Goal: Navigation & Orientation: Find specific page/section

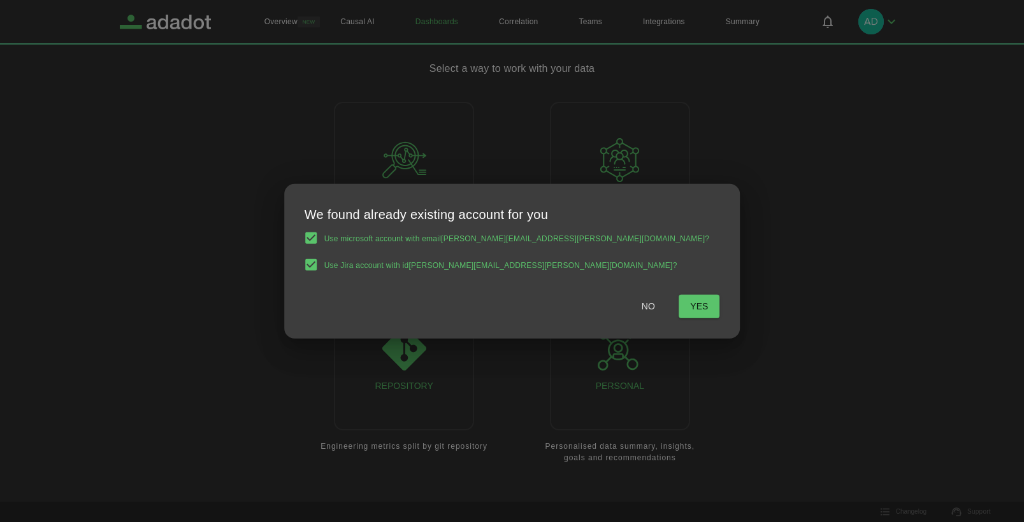
click at [679, 310] on button "Yes" at bounding box center [699, 307] width 41 height 24
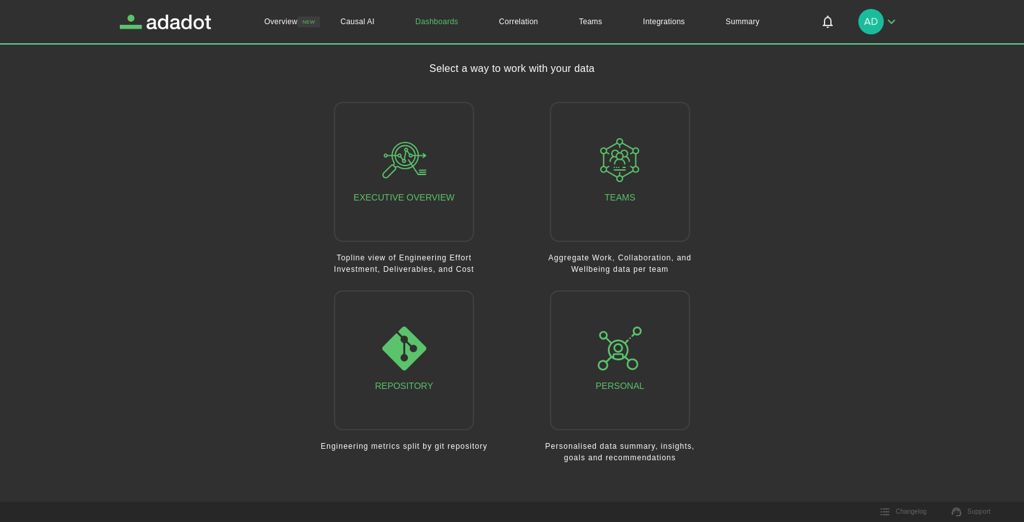
click at [831, 332] on main "Select a way to work with your data Executive Overview Topline view of Engineer…" at bounding box center [512, 270] width 785 height 418
click at [296, 18] on link "Overview" at bounding box center [281, 21] width 74 height 43
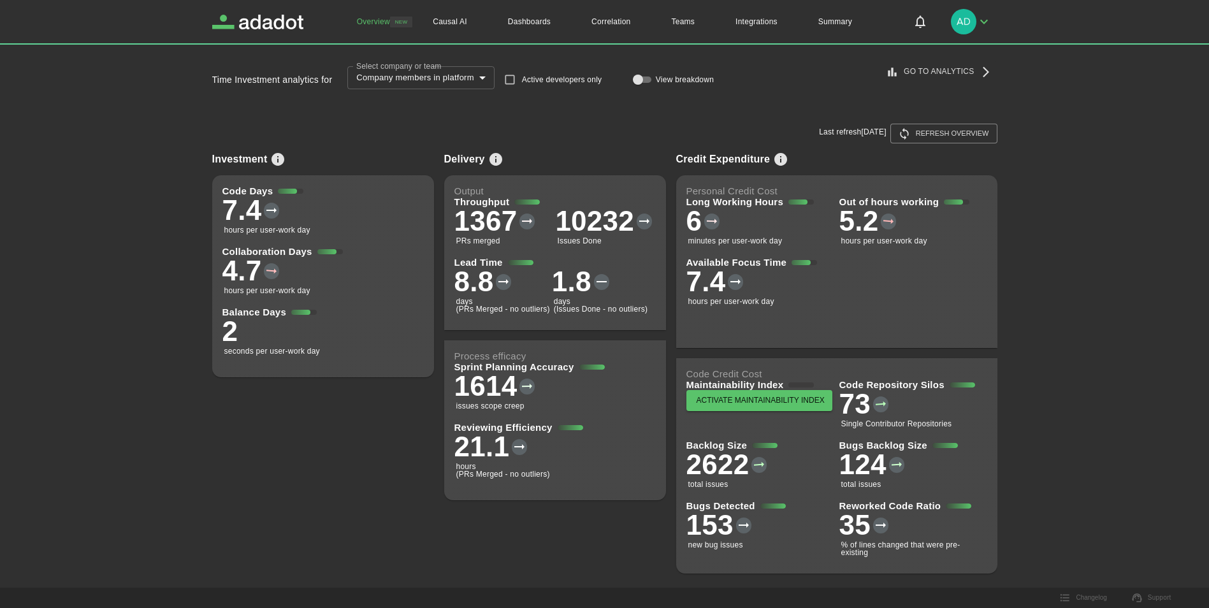
click at [953, 136] on button "Refresh overview" at bounding box center [943, 134] width 107 height 20
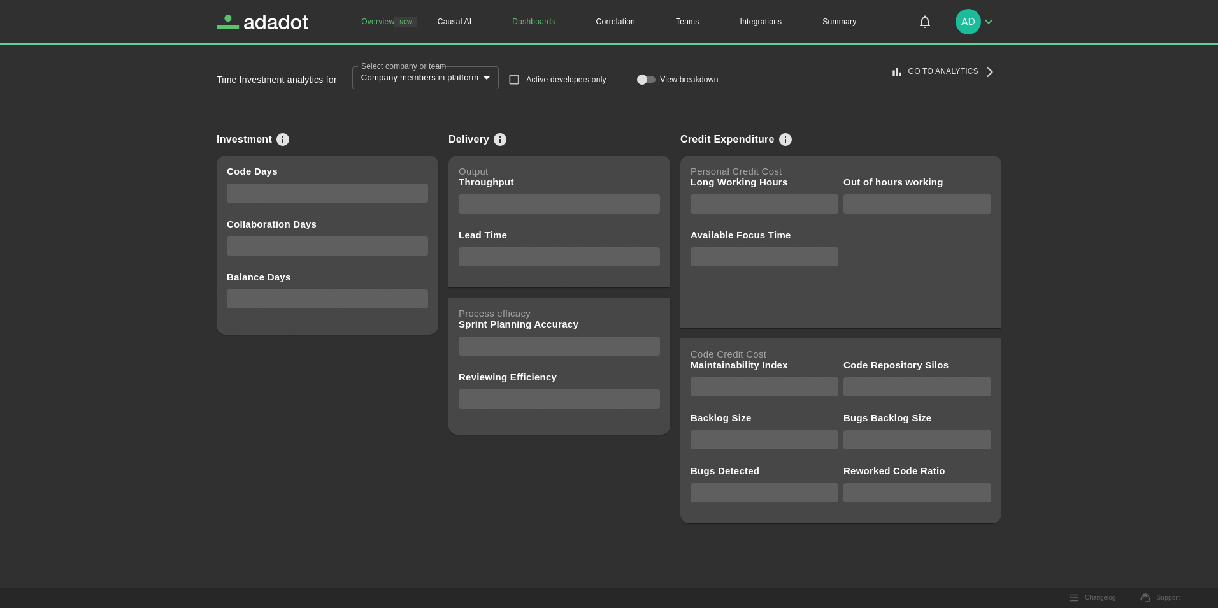
drag, startPoint x: 549, startPoint y: 18, endPoint x: 555, endPoint y: 36, distance: 18.9
click at [549, 18] on link "Dashboards" at bounding box center [533, 21] width 83 height 43
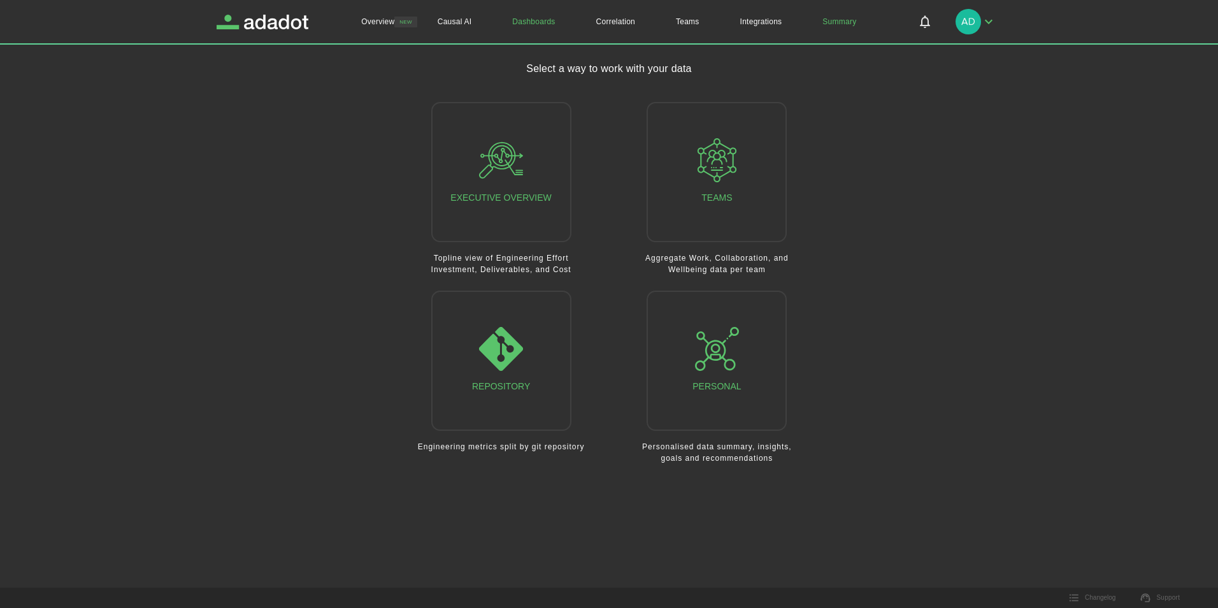
click at [831, 24] on link "Summary" at bounding box center [839, 21] width 75 height 43
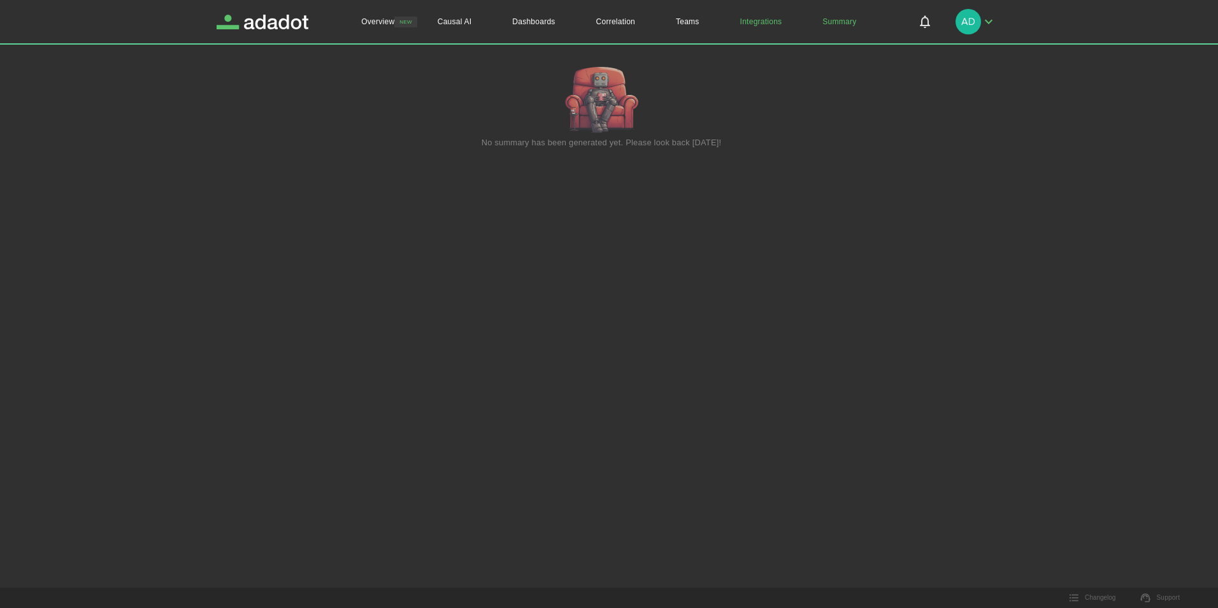
click at [761, 20] on link "Integrations" at bounding box center [761, 21] width 83 height 43
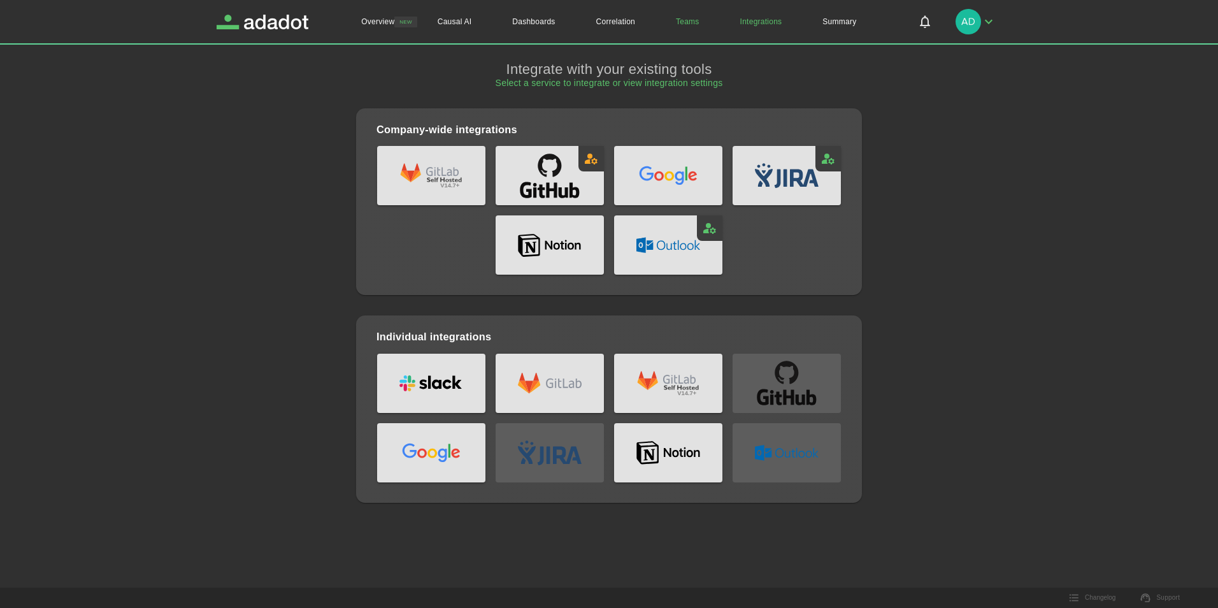
click at [684, 23] on link "Teams" at bounding box center [688, 21] width 64 height 43
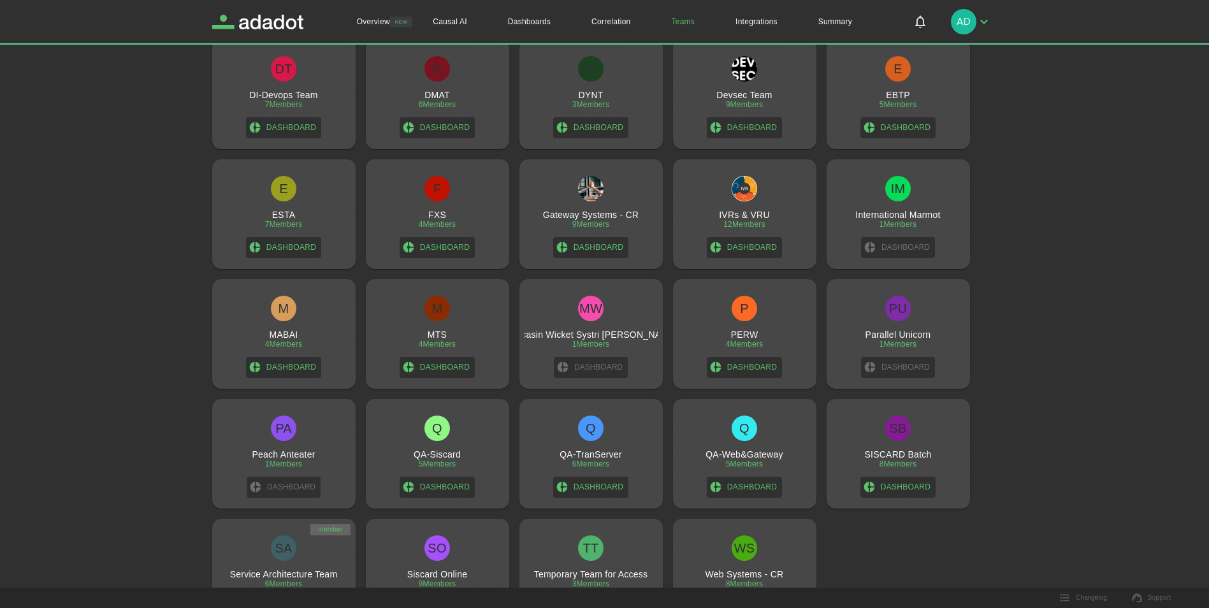
scroll to position [684, 0]
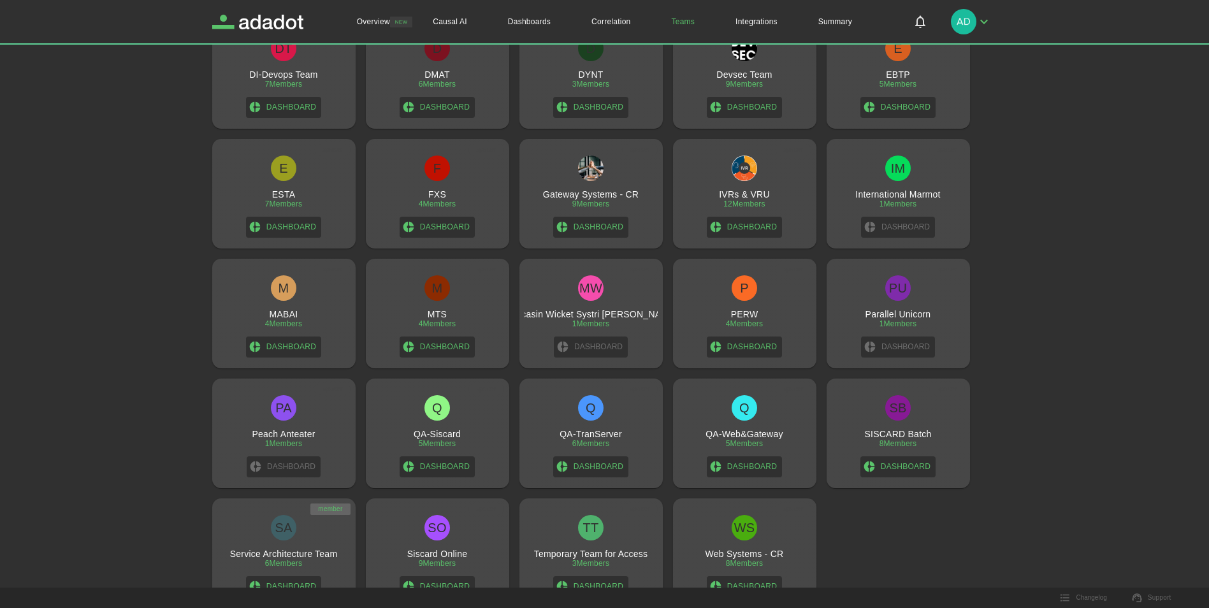
click at [286, 522] on h3 "Service Architecture Team" at bounding box center [284, 554] width 108 height 10
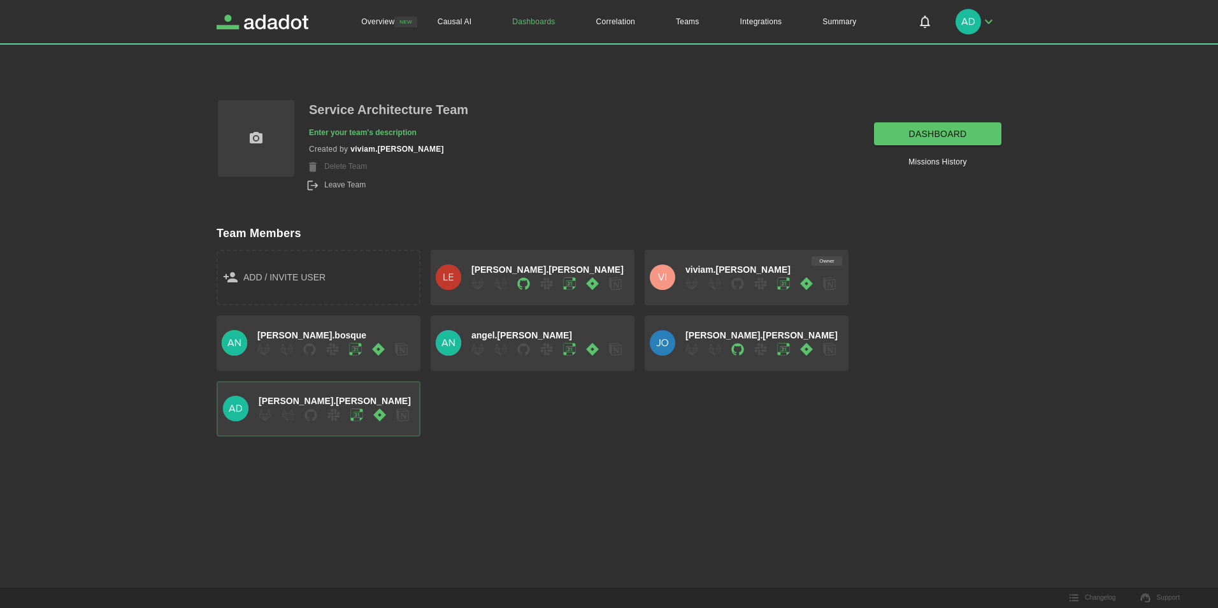
click at [312, 412] on icon "button" at bounding box center [311, 415] width 12 height 12
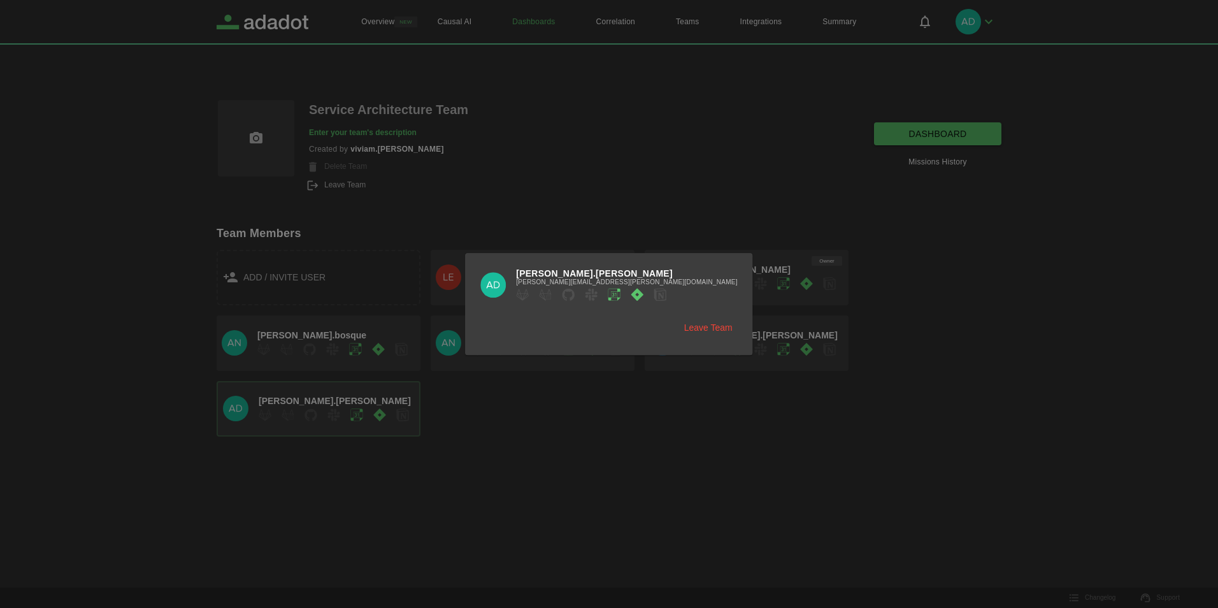
click at [621, 292] on icon at bounding box center [614, 294] width 13 height 13
click at [643, 290] on icon at bounding box center [637, 294] width 13 height 13
click at [575, 294] on icon at bounding box center [568, 294] width 13 height 13
click at [672, 482] on div at bounding box center [609, 304] width 1218 height 608
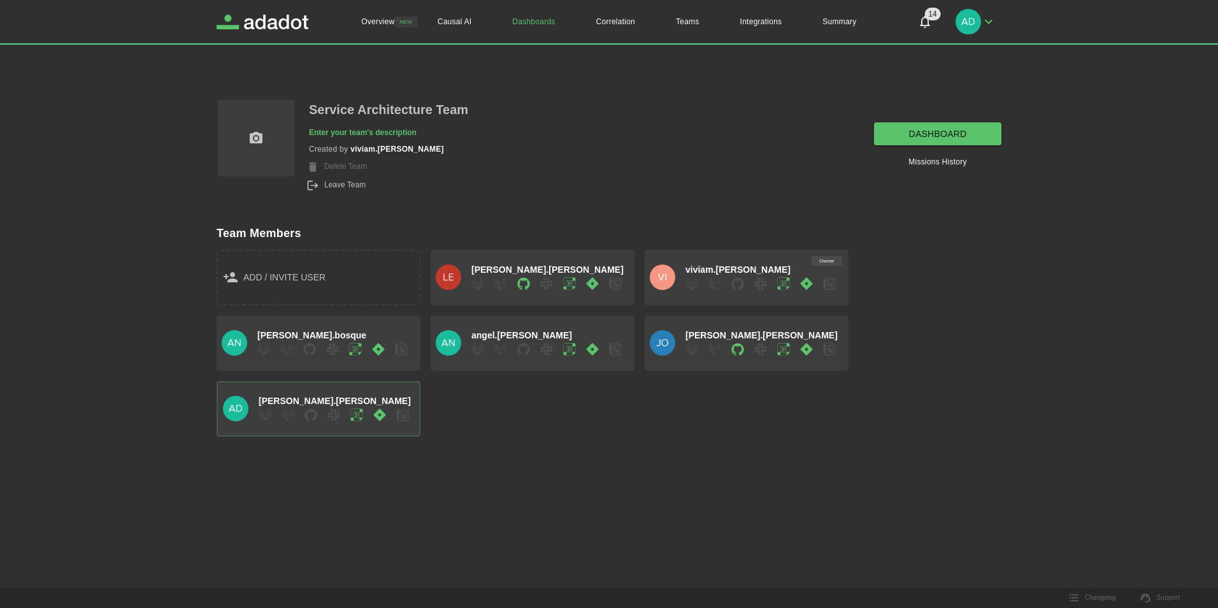
click at [990, 17] on icon "button" at bounding box center [988, 21] width 15 height 15
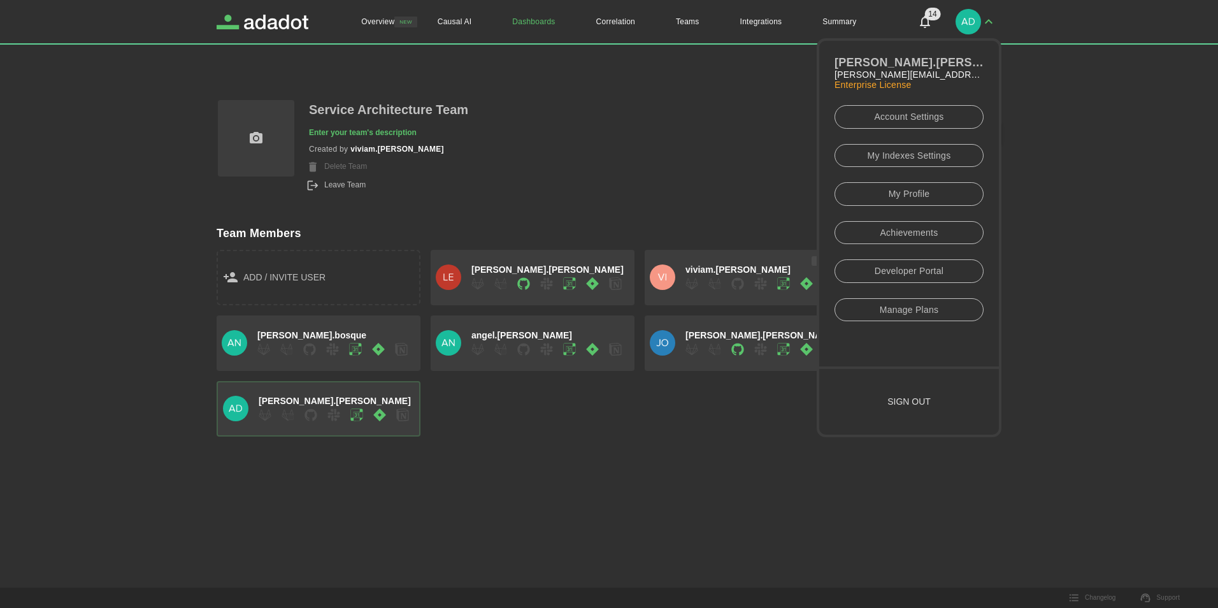
click at [919, 192] on link "My Profile" at bounding box center [909, 194] width 149 height 24
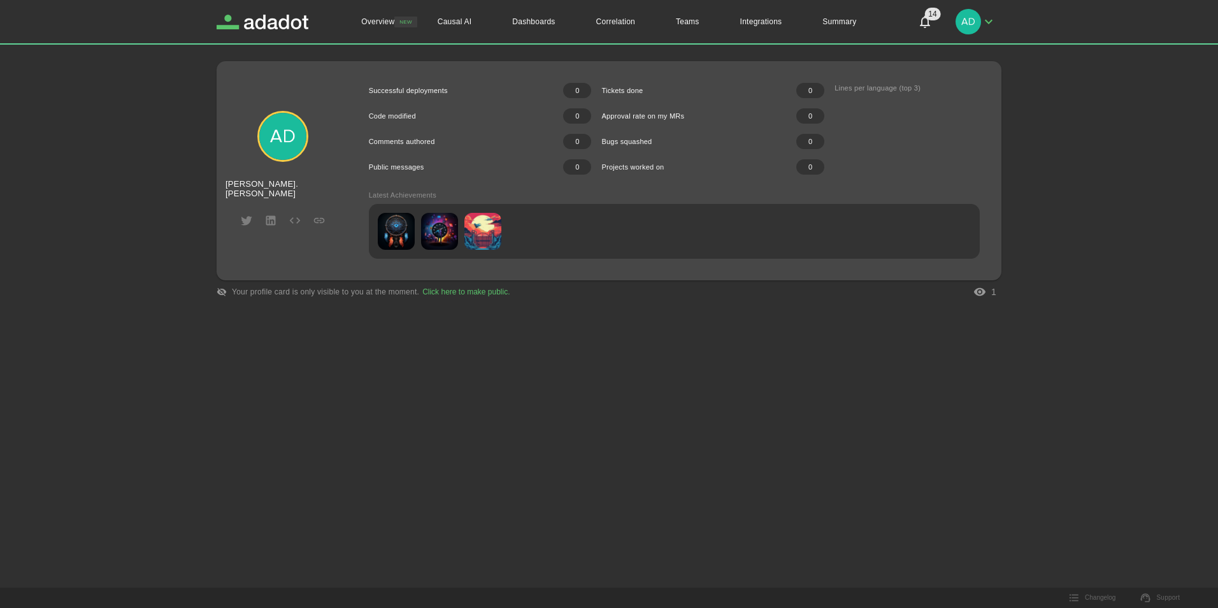
click at [478, 412] on div "Overview NEW Causal AI Dashboards Correlation Teams Integrations Summary 14 14 …" at bounding box center [609, 304] width 1218 height 608
click at [982, 294] on icon "Your profile views" at bounding box center [979, 292] width 11 height 8
click at [993, 293] on p "1" at bounding box center [993, 292] width 5 height 10
click at [987, 19] on icon "button" at bounding box center [988, 21] width 15 height 15
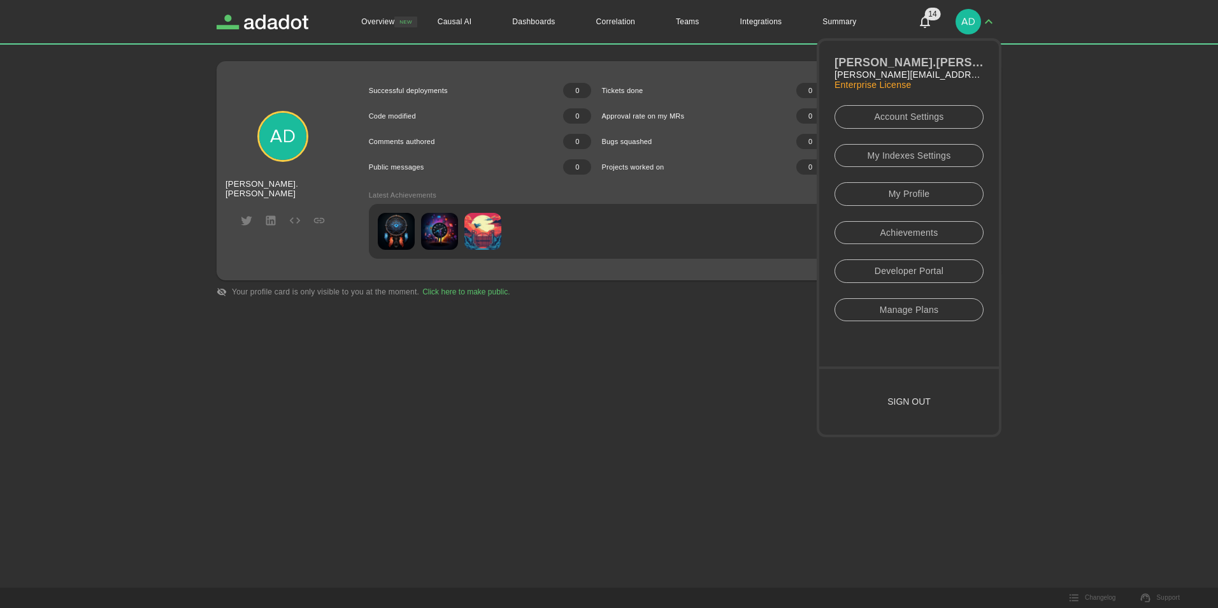
click at [910, 117] on link "Account Settings" at bounding box center [909, 117] width 149 height 24
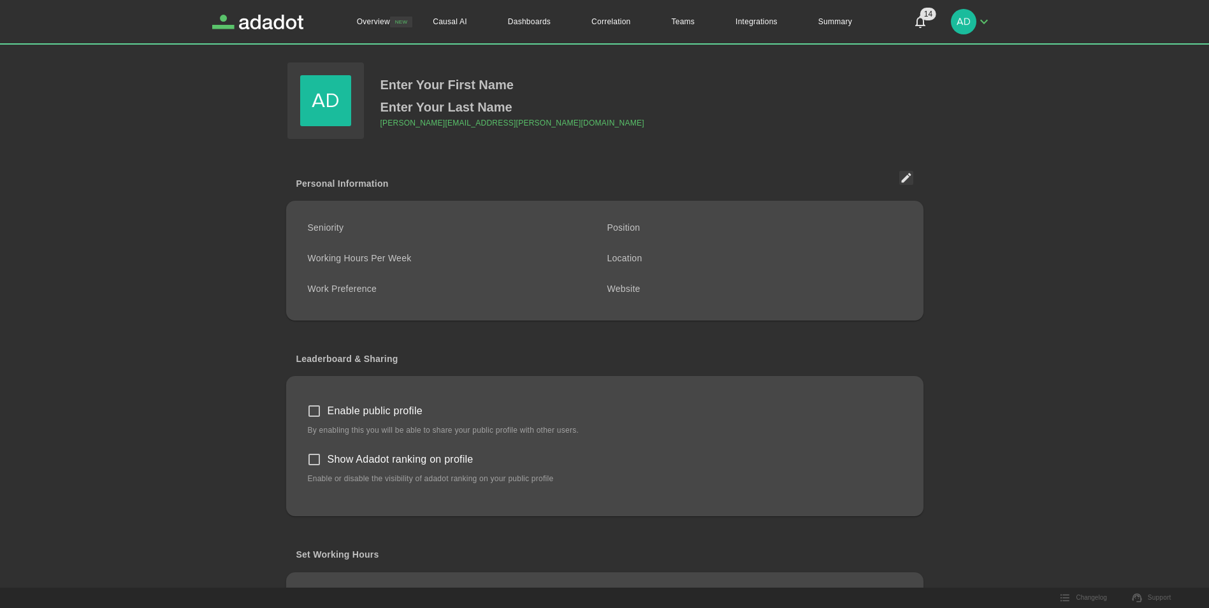
click at [626, 229] on span "Position" at bounding box center [623, 227] width 33 height 10
drag, startPoint x: 626, startPoint y: 229, endPoint x: 708, endPoint y: 273, distance: 93.5
click at [708, 273] on div "Website" at bounding box center [739, 281] width 305 height 36
click at [442, 80] on p "Enter Your First Name" at bounding box center [446, 85] width 133 height 22
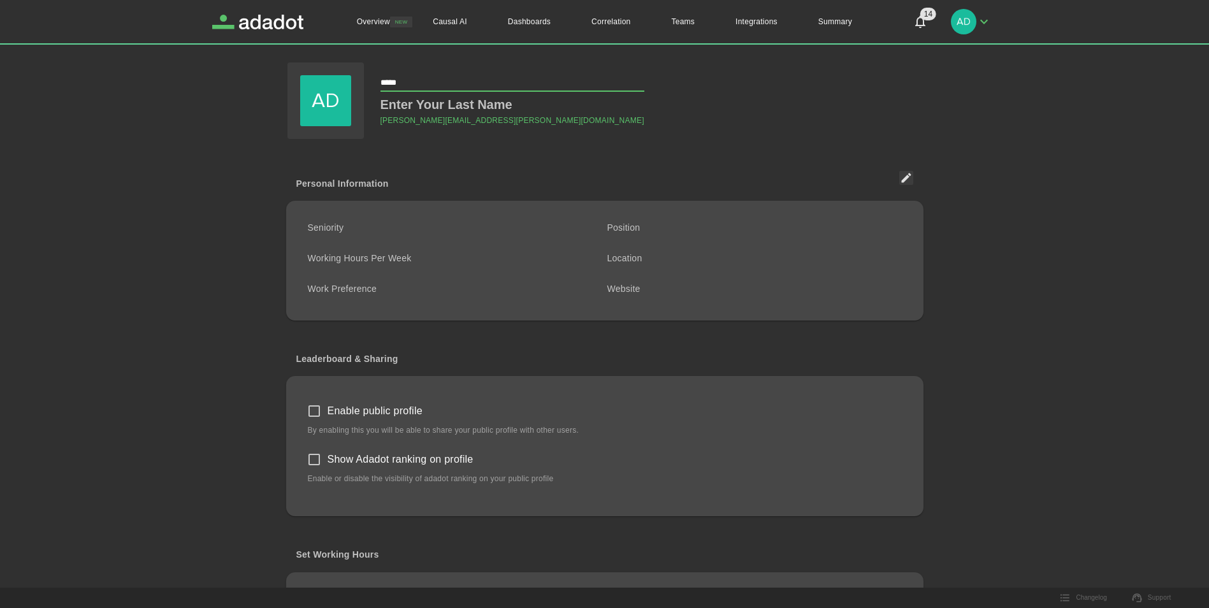
type input "******"
click at [398, 103] on p "Enter Your Last Name" at bounding box center [446, 107] width 132 height 22
click at [398, 103] on input "text" at bounding box center [512, 107] width 264 height 16
type input "******"
click at [1023, 224] on div "Overview NEW Causal AI Dashboards Correlation Teams Integrations Summary 15 15 …" at bounding box center [604, 421] width 1209 height 842
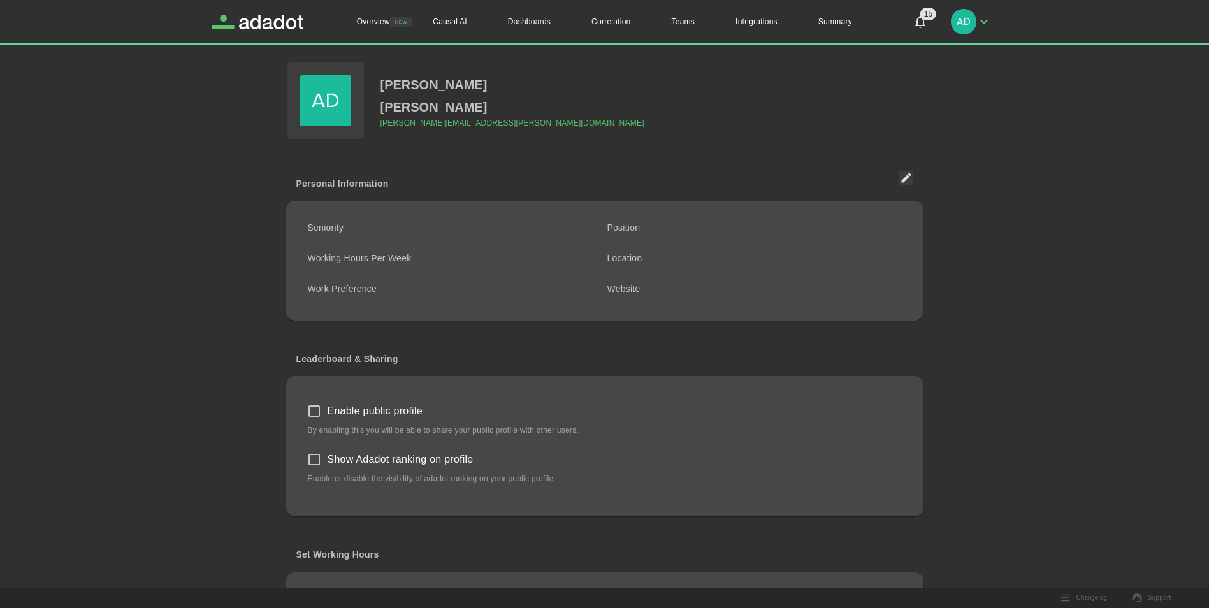
click at [985, 75] on main "Adolfo Torres adolfo.torres@evertecinc.com Personal Information Seniority Posit…" at bounding box center [604, 451] width 785 height 780
click at [986, 20] on icon "button" at bounding box center [983, 21] width 15 height 15
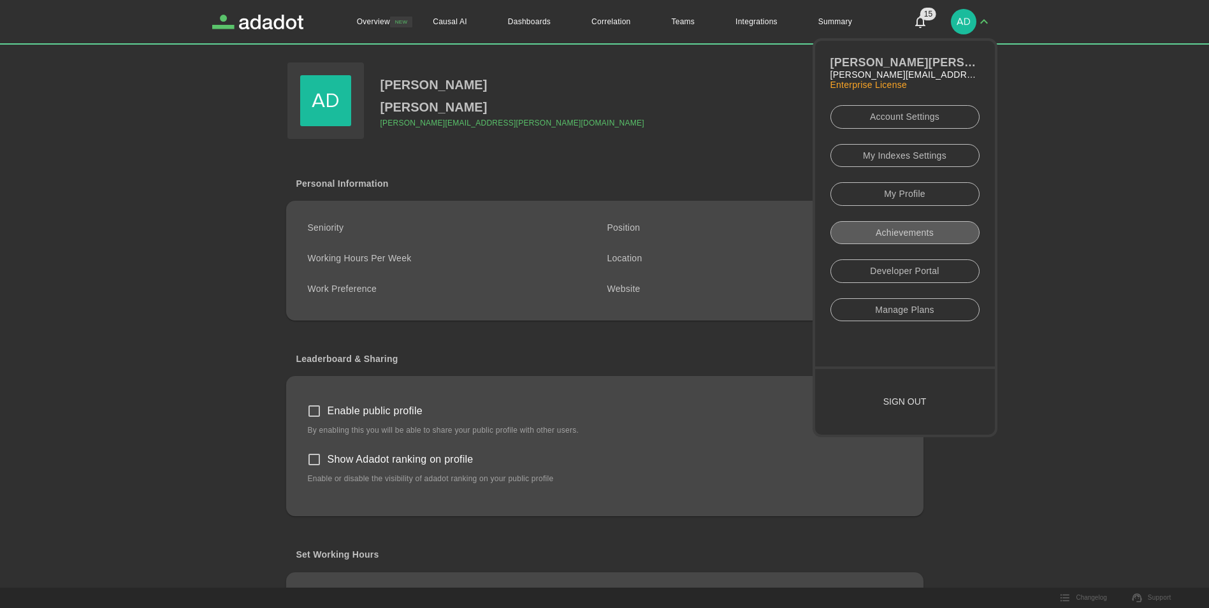
click at [923, 229] on link "Achievements" at bounding box center [904, 233] width 149 height 24
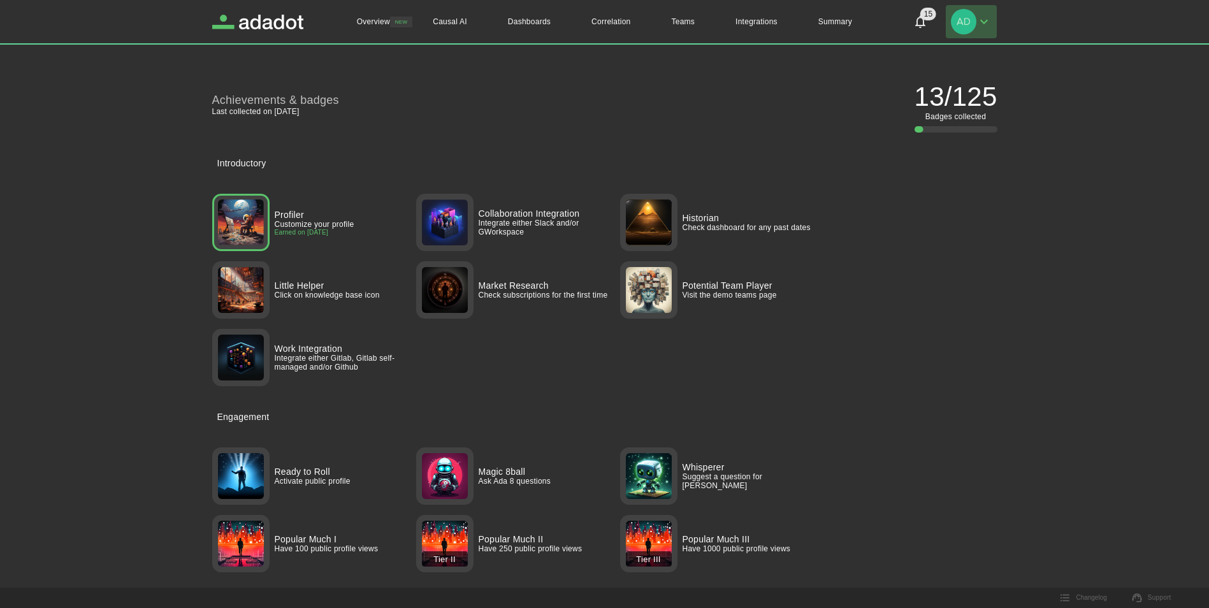
click at [984, 22] on icon "button" at bounding box center [984, 22] width 8 height 4
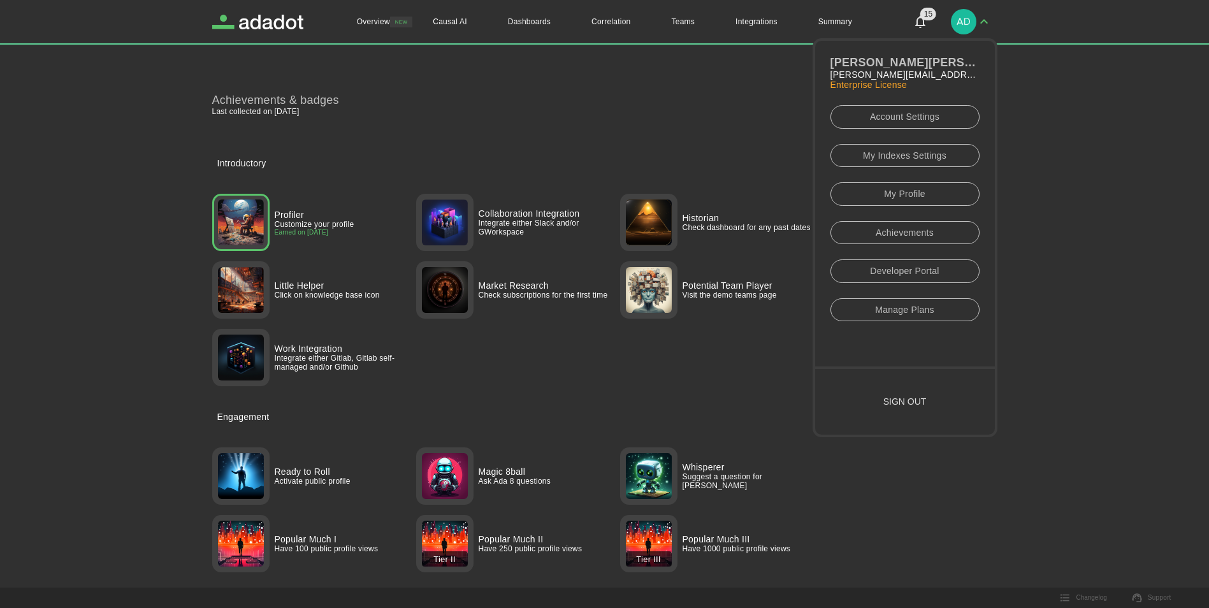
click at [917, 266] on link "Developer Portal" at bounding box center [904, 271] width 149 height 24
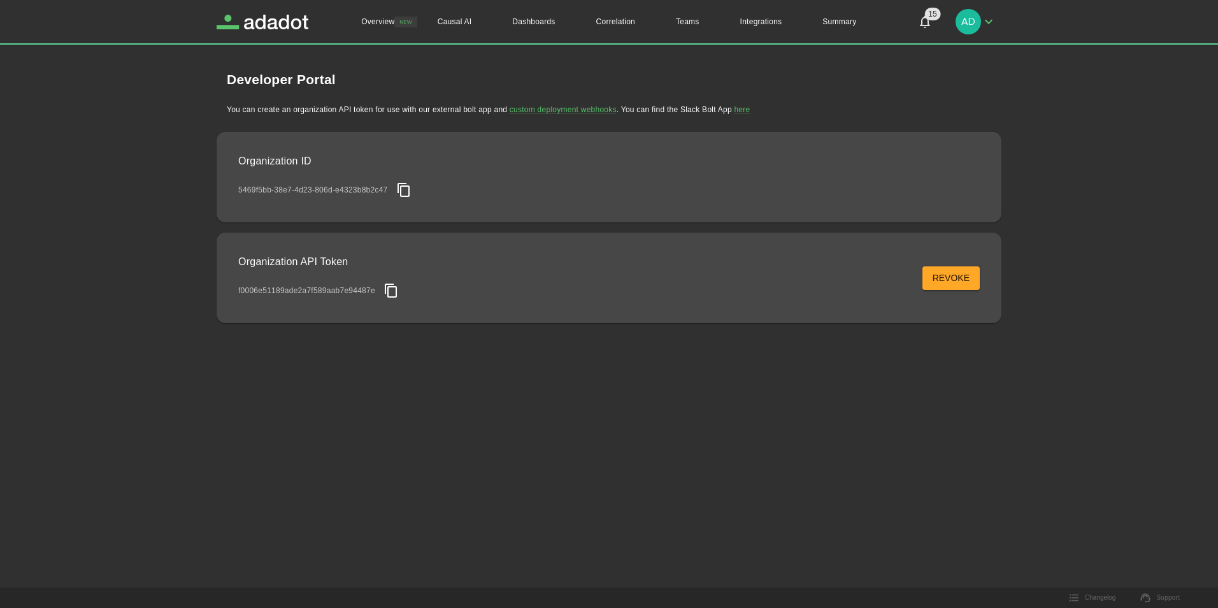
click at [988, 20] on icon "button" at bounding box center [988, 21] width 15 height 15
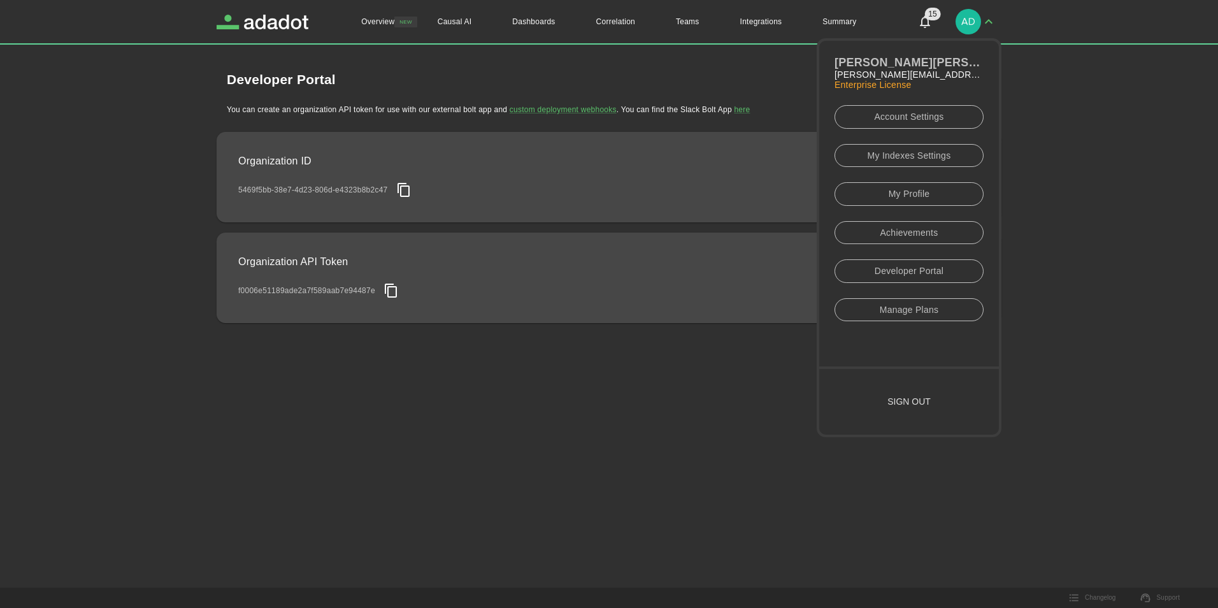
click at [731, 386] on div "Overview NEW Causal AI Dashboards Correlation Teams Integrations Summary 15 Ado…" at bounding box center [609, 304] width 1218 height 608
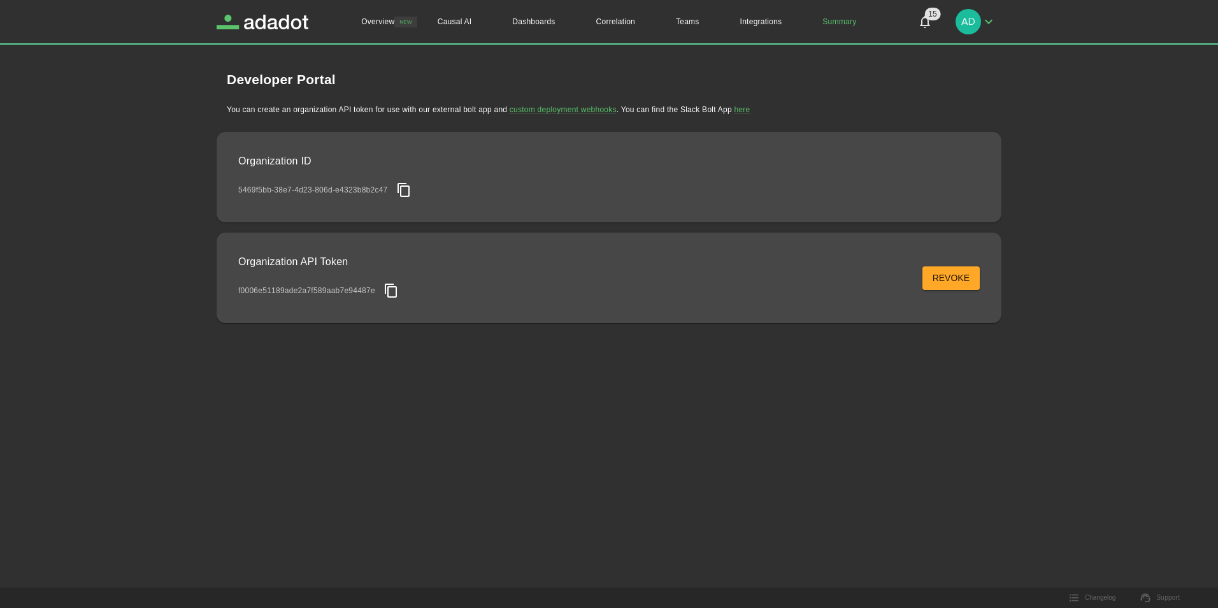
click at [844, 20] on link "Summary" at bounding box center [839, 21] width 75 height 43
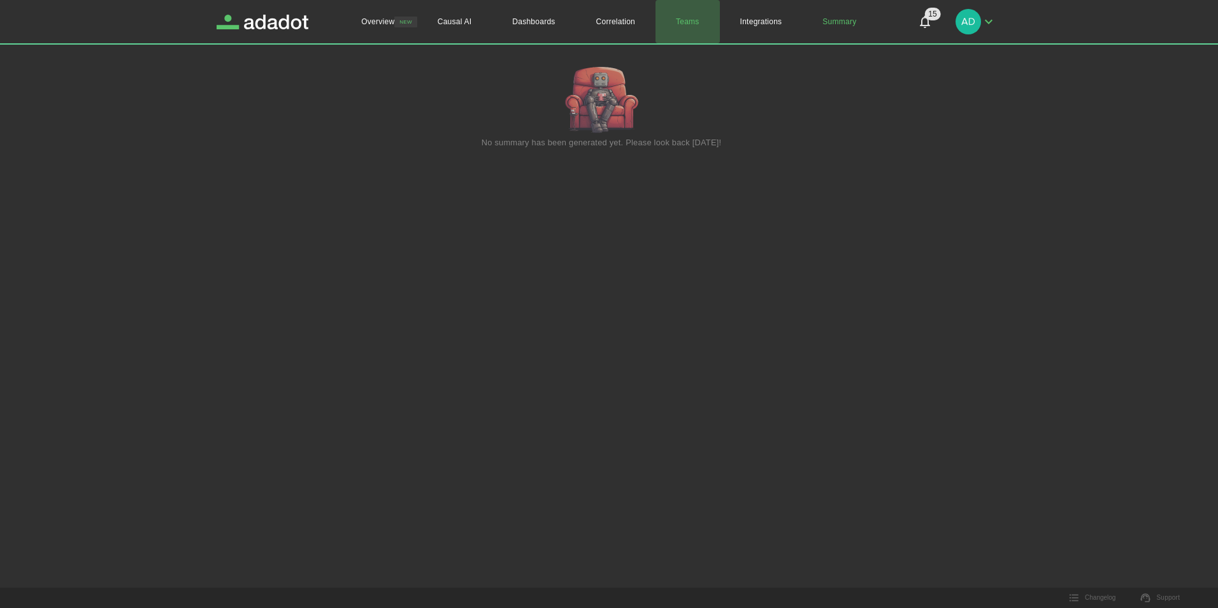
click at [696, 22] on link "Teams" at bounding box center [688, 21] width 64 height 43
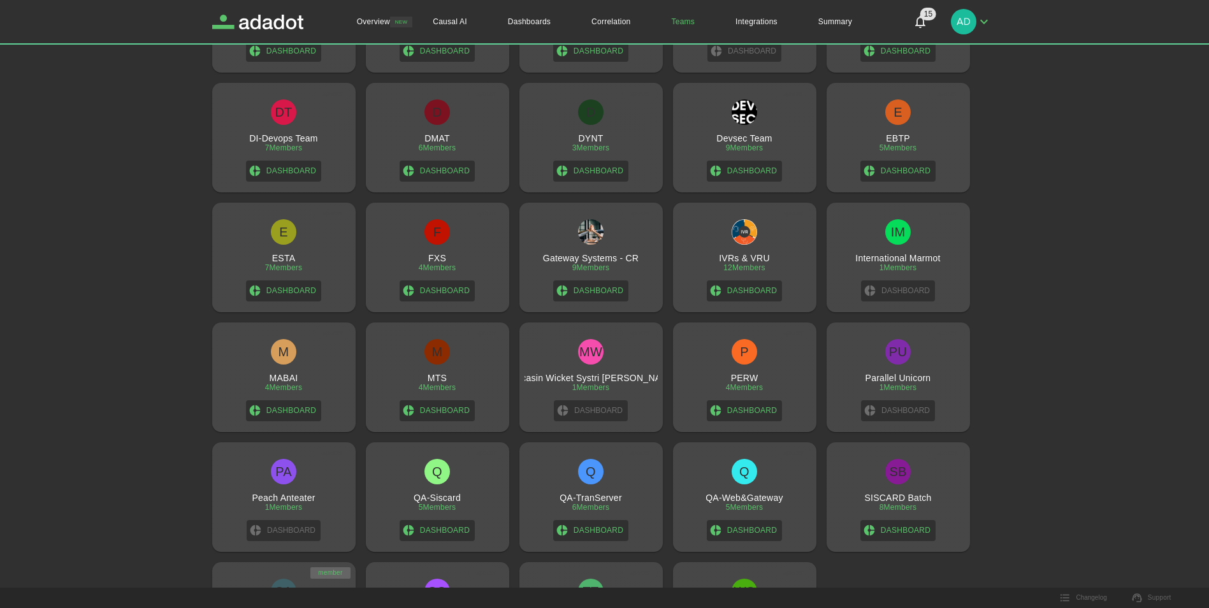
scroll to position [684, 0]
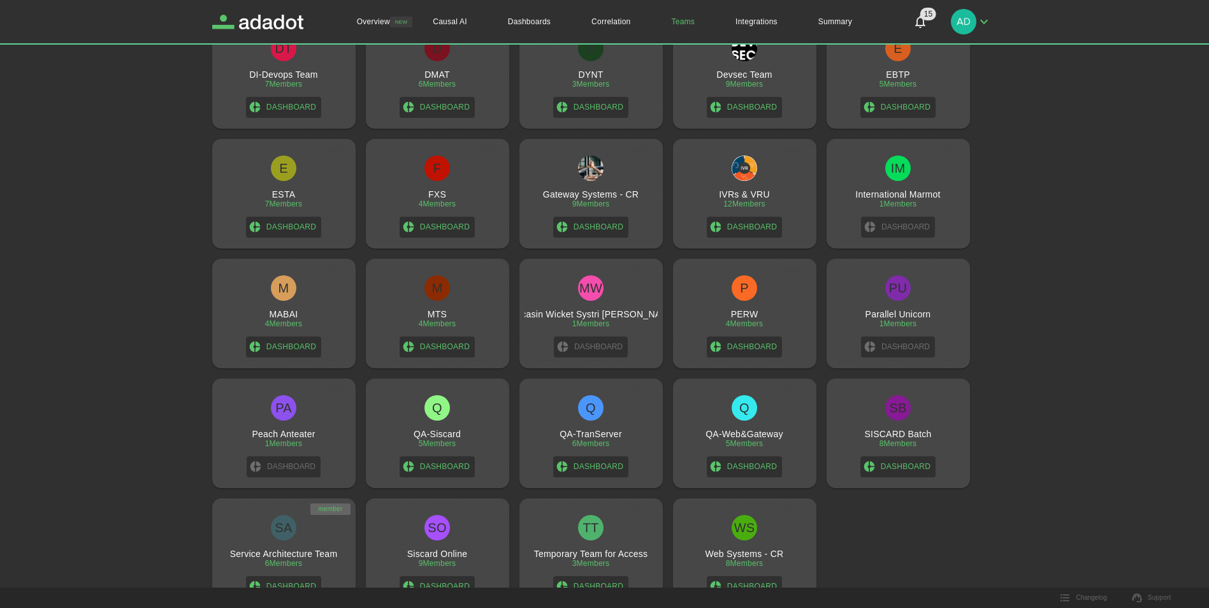
click at [299, 522] on link "Dashboard" at bounding box center [283, 586] width 75 height 21
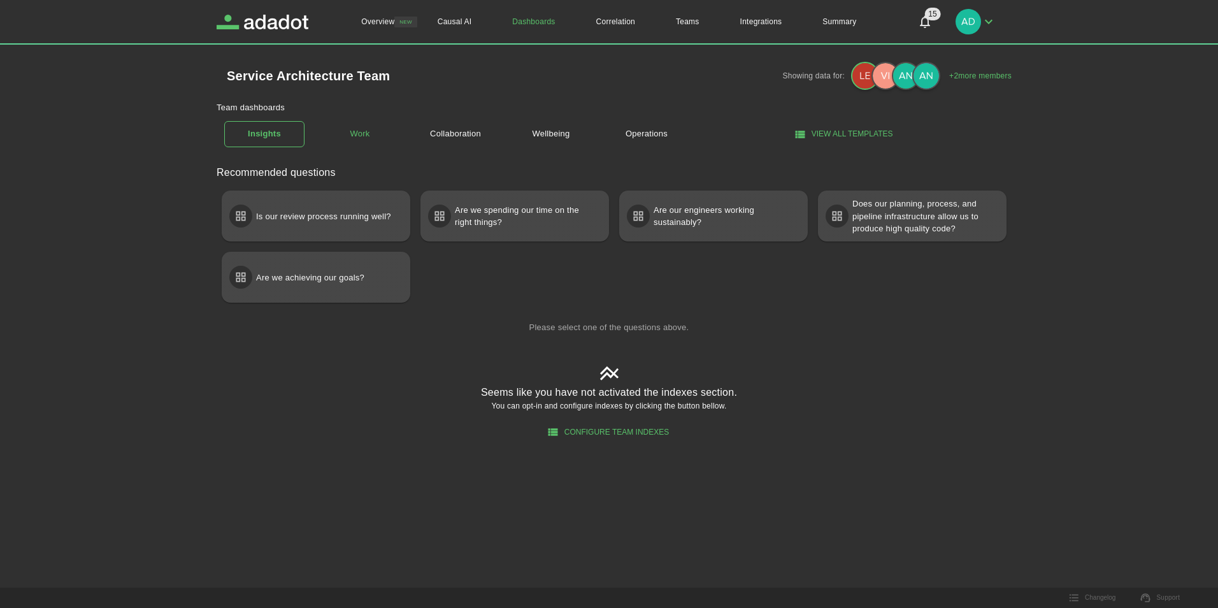
click at [354, 129] on link "Work" at bounding box center [360, 134] width 80 height 22
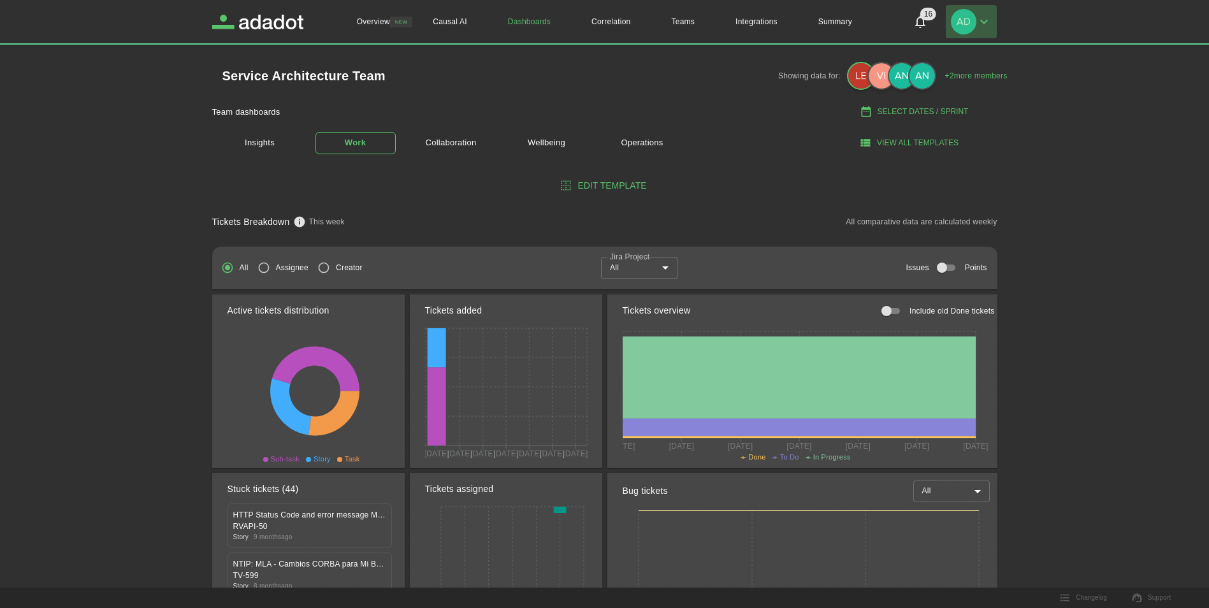
click at [986, 22] on icon "button" at bounding box center [984, 22] width 8 height 4
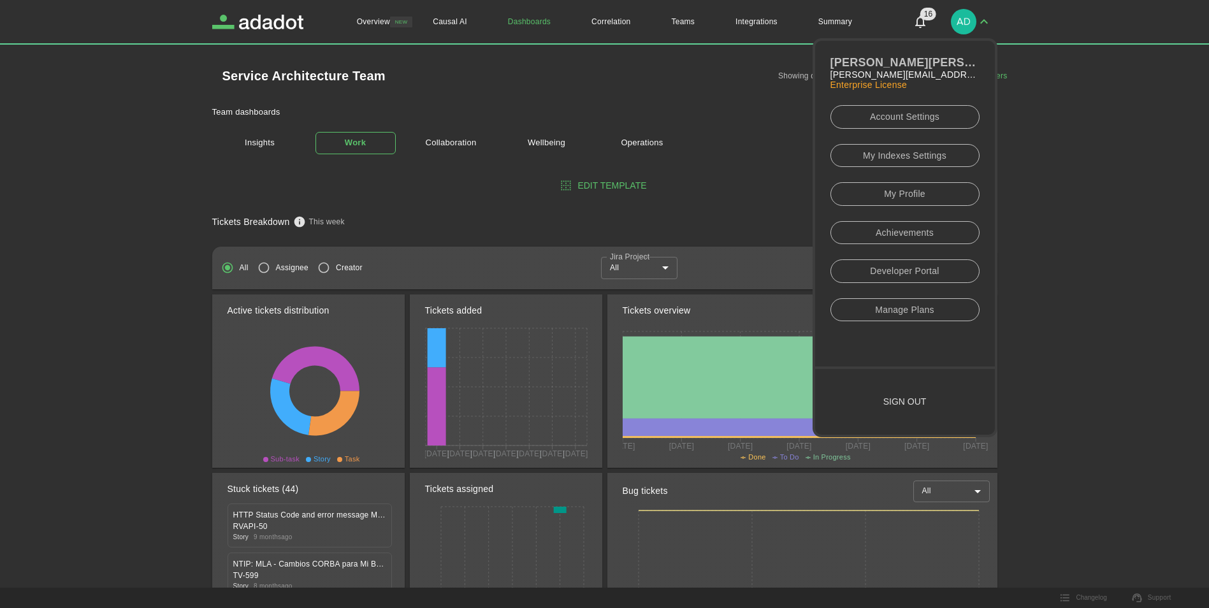
drag, startPoint x: 910, startPoint y: 402, endPoint x: 1005, endPoint y: 385, distance: 96.4
click at [910, 402] on button "Sign out" at bounding box center [905, 402] width 180 height 66
